Goal: Check status: Check status

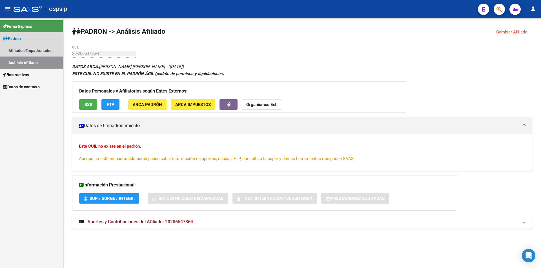
click at [37, 61] on link "Análisis Afiliado" at bounding box center [31, 63] width 63 height 12
click at [12, 58] on link "Análisis Afiliado" at bounding box center [31, 63] width 63 height 12
click at [21, 47] on link "Afiliados Empadronados" at bounding box center [31, 50] width 63 height 12
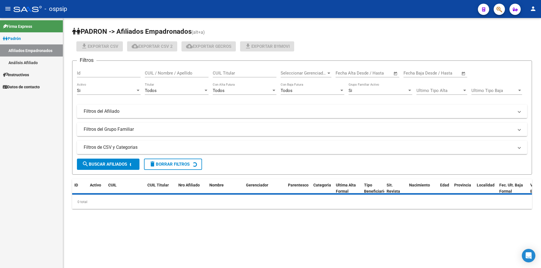
click at [34, 63] on link "Análisis Afiliado" at bounding box center [31, 63] width 63 height 12
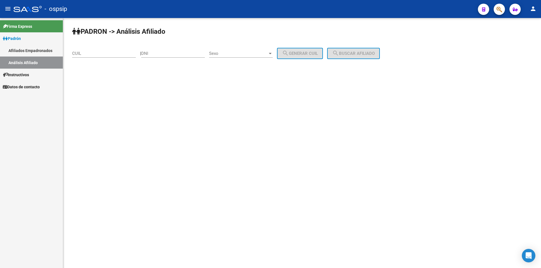
click at [84, 52] on input "CUIL" at bounding box center [104, 53] width 64 height 5
paste input "20-44091053-0"
type input "20-44091053-0"
click at [361, 52] on span "search Buscar afiliado" at bounding box center [353, 53] width 43 height 5
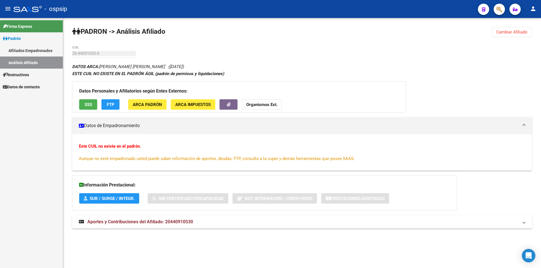
click at [84, 95] on h3 "Datos Personales y Afiliatorios según Entes Externos:" at bounding box center [239, 91] width 320 height 8
click at [90, 104] on span "SSS" at bounding box center [88, 104] width 8 height 5
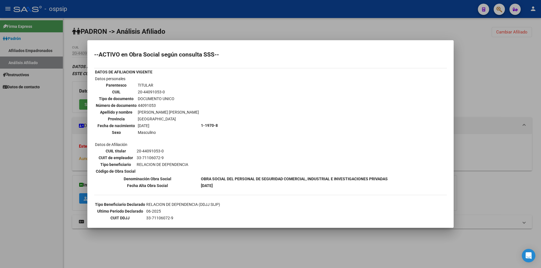
click at [298, 23] on div at bounding box center [270, 134] width 541 height 268
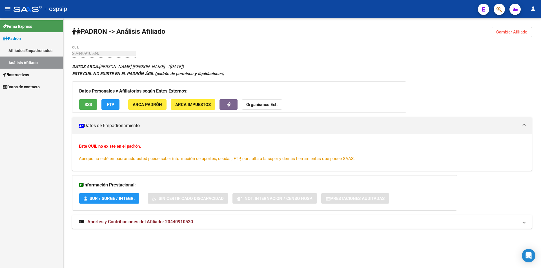
click at [89, 104] on span "SSS" at bounding box center [88, 104] width 8 height 5
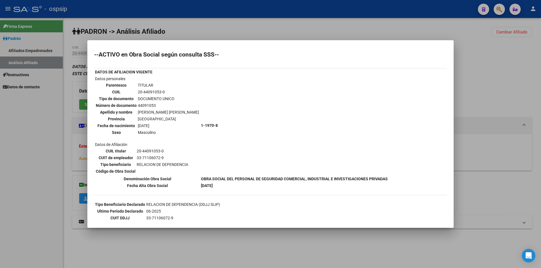
click at [171, 29] on div at bounding box center [270, 134] width 541 height 268
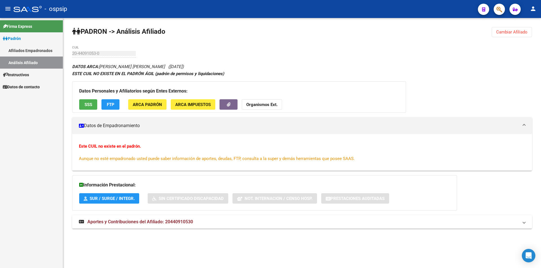
click at [26, 59] on link "Análisis Afiliado" at bounding box center [31, 63] width 63 height 12
click at [35, 64] on link "Análisis Afiliado" at bounding box center [31, 63] width 63 height 12
click at [36, 50] on link "Afiliados Empadronados" at bounding box center [31, 50] width 63 height 12
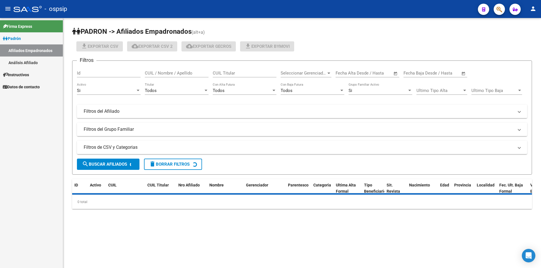
click at [36, 58] on link "Análisis Afiliado" at bounding box center [31, 63] width 63 height 12
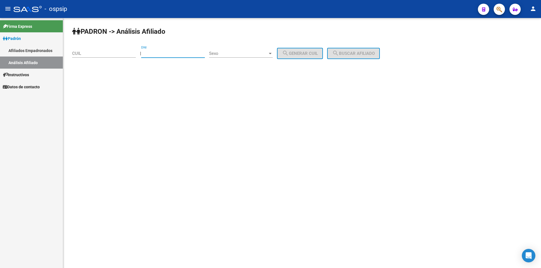
click at [159, 51] on input "DNI" at bounding box center [173, 53] width 64 height 5
paste input "20654786"
type input "20654786"
click at [229, 53] on span "Sexo" at bounding box center [238, 53] width 59 height 5
drag, startPoint x: 246, startPoint y: 56, endPoint x: 324, endPoint y: 52, distance: 78.7
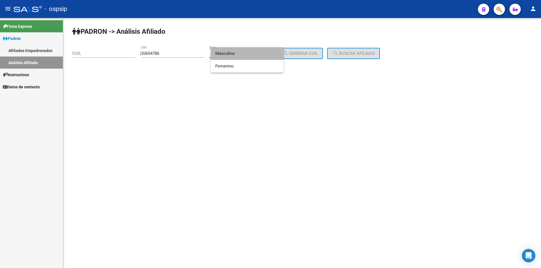
click at [246, 56] on span "Masculino" at bounding box center [247, 53] width 64 height 13
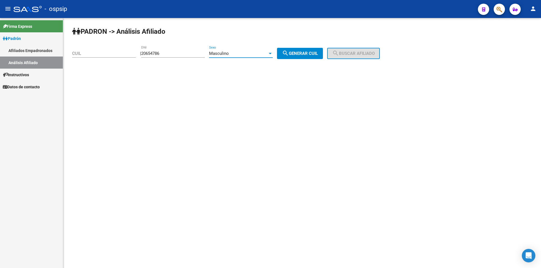
drag, startPoint x: 280, startPoint y: 54, endPoint x: 286, endPoint y: 54, distance: 5.6
click at [285, 54] on div "| 20654786 DNI Masculino Sexo search Generar CUIL" at bounding box center [233, 53] width 187 height 5
drag, startPoint x: 292, startPoint y: 54, endPoint x: 333, endPoint y: 50, distance: 41.0
click at [289, 54] on mat-icon "search" at bounding box center [285, 53] width 7 height 7
type input "20-20654786-4"
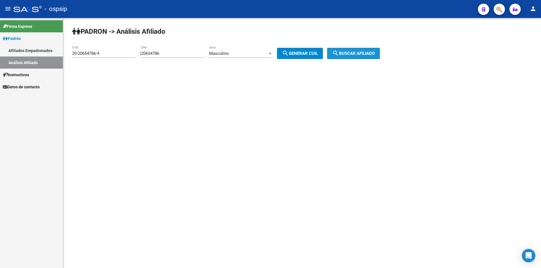
click at [351, 51] on button "search Buscar afiliado" at bounding box center [353, 53] width 53 height 11
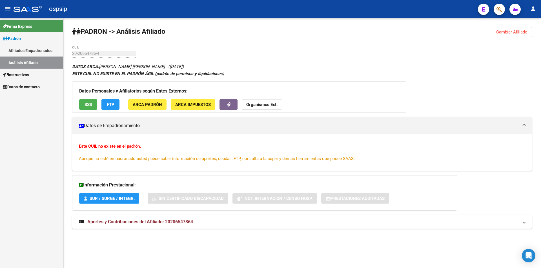
click at [94, 104] on button "SSS" at bounding box center [88, 104] width 18 height 10
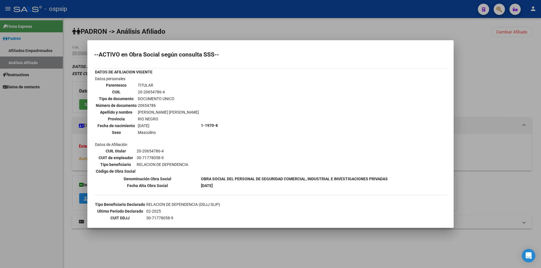
drag, startPoint x: 137, startPoint y: 151, endPoint x: 158, endPoint y: 150, distance: 21.4
click at [165, 150] on td "20-20654786-4" at bounding box center [162, 151] width 52 height 6
copy td "20-20654786-4"
click at [279, 13] on div at bounding box center [270, 134] width 541 height 268
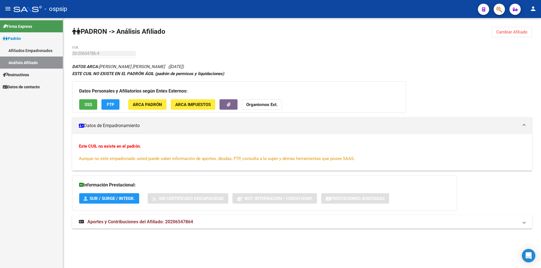
click at [25, 52] on link "Afiliados Empadronados" at bounding box center [31, 50] width 63 height 12
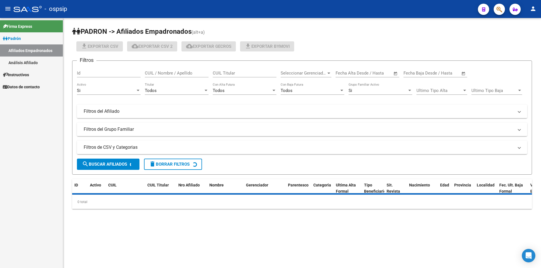
click at [28, 58] on link "Análisis Afiliado" at bounding box center [31, 63] width 63 height 12
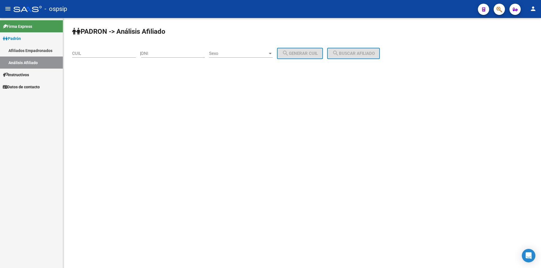
click at [92, 53] on input "CUIL" at bounding box center [104, 53] width 64 height 5
paste input "27-33405615-0"
type input "27-33405615-0"
click at [346, 59] on button "search Buscar afiliado" at bounding box center [353, 53] width 53 height 11
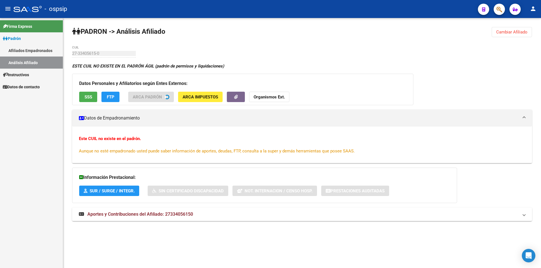
click at [91, 99] on span "SSS" at bounding box center [88, 97] width 8 height 5
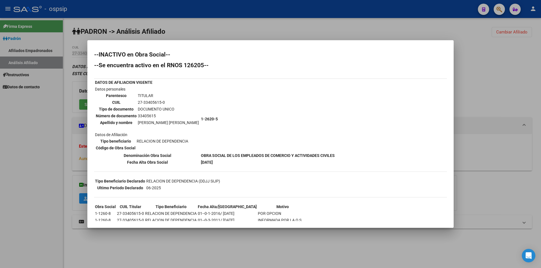
click at [246, 21] on div at bounding box center [270, 134] width 541 height 268
